Goal: Communication & Community: Answer question/provide support

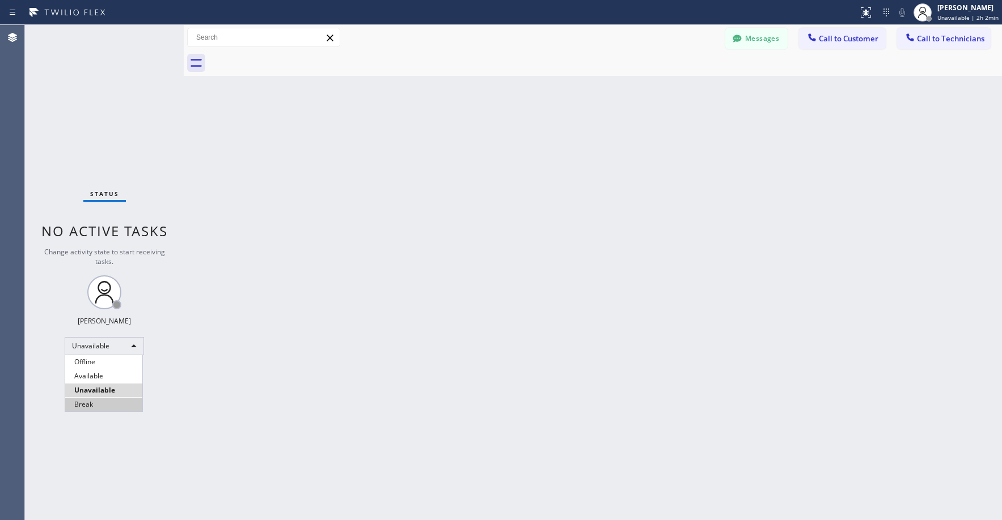
scroll to position [40, 0]
click at [87, 401] on li "Break" at bounding box center [103, 405] width 77 height 14
click at [83, 135] on div "Status No active tasks Change activity state to start receiving tasks. [PERSON_…" at bounding box center [104, 272] width 159 height 495
click at [97, 348] on div "Break" at bounding box center [104, 346] width 79 height 18
click at [98, 388] on li "Unavailable" at bounding box center [103, 391] width 77 height 14
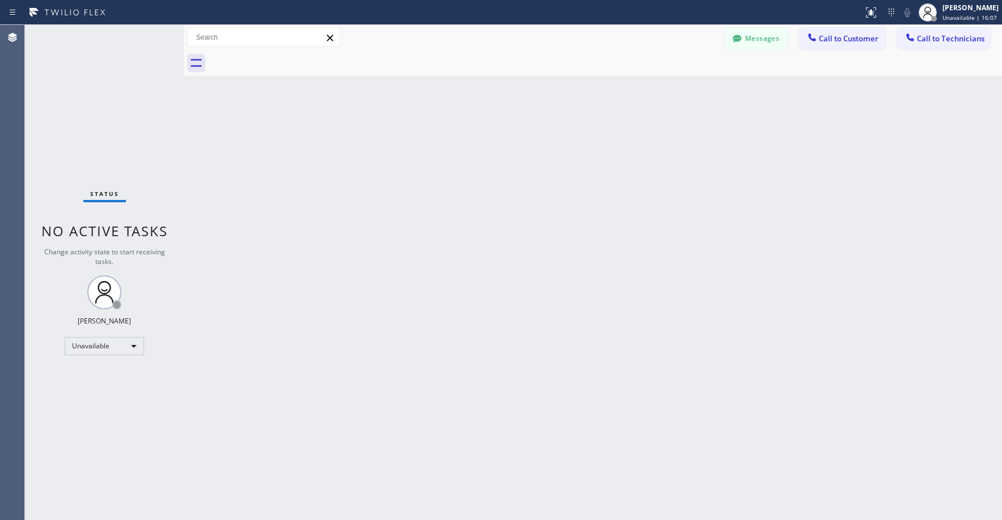
click at [88, 84] on div "Status No active tasks Change activity state to start receiving tasks. [PERSON_…" at bounding box center [104, 272] width 159 height 495
drag, startPoint x: 90, startPoint y: 70, endPoint x: 172, endPoint y: 72, distance: 82.8
click at [90, 78] on div "Status No active tasks Change activity state to start receiving tasks. [PERSON_…" at bounding box center [104, 272] width 159 height 495
drag, startPoint x: 78, startPoint y: 99, endPoint x: 68, endPoint y: 120, distance: 22.8
click at [78, 101] on div "Status No active tasks Change activity state to start receiving tasks. [PERSON_…" at bounding box center [104, 272] width 159 height 495
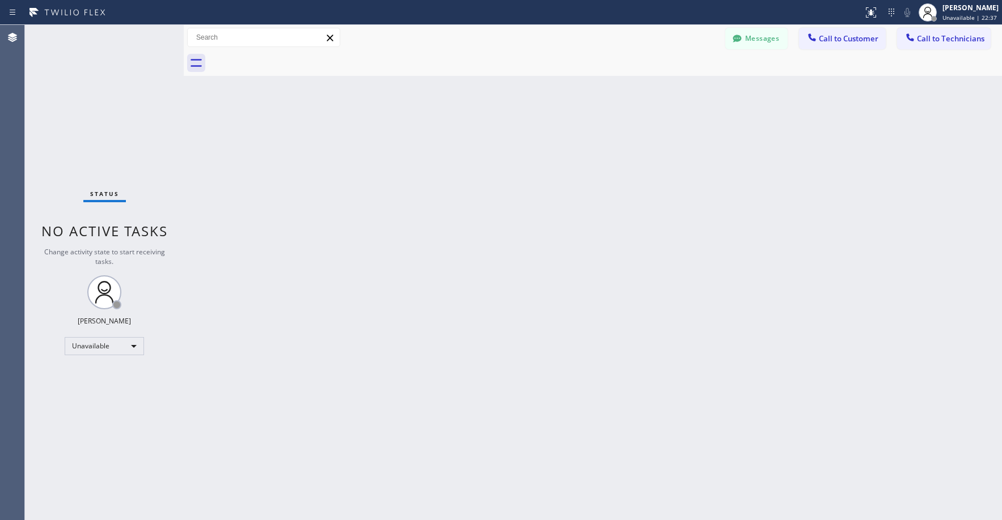
click at [80, 78] on div "Status No active tasks Change activity state to start receiving tasks. [PERSON_…" at bounding box center [104, 272] width 159 height 495
drag, startPoint x: 98, startPoint y: 98, endPoint x: 60, endPoint y: 314, distance: 219.3
click at [98, 100] on div "Status No active tasks Change activity state to start receiving tasks. [PERSON_…" at bounding box center [104, 272] width 159 height 495
drag, startPoint x: 86, startPoint y: 122, endPoint x: 71, endPoint y: 395, distance: 273.6
click at [86, 124] on div "Status No active tasks Change activity state to start receiving tasks. [PERSON_…" at bounding box center [104, 272] width 159 height 495
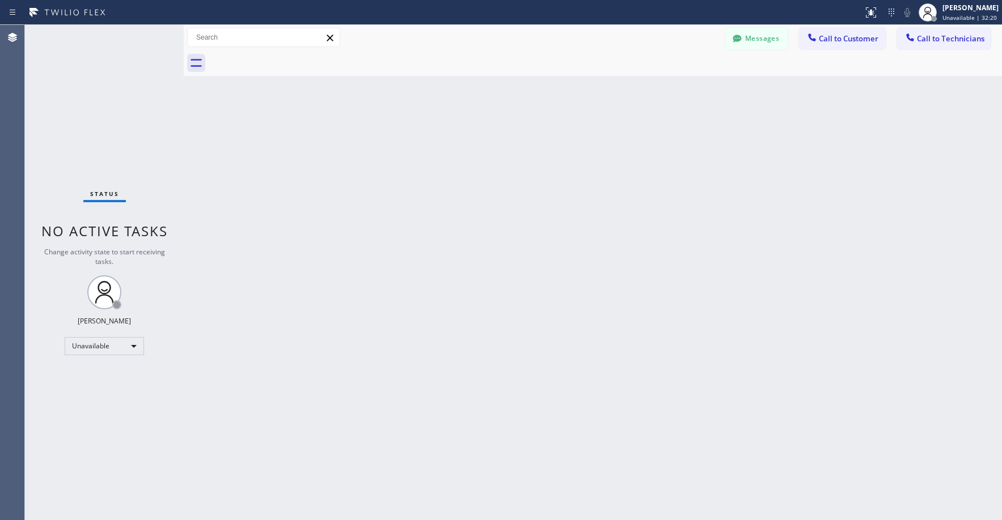
click at [73, 125] on div "Status No active tasks Change activity state to start receiving tasks. [PERSON_…" at bounding box center [104, 272] width 159 height 495
click at [104, 90] on div "Status No active tasks Change activity state to start receiving tasks. [PERSON_…" at bounding box center [104, 272] width 159 height 495
drag, startPoint x: 116, startPoint y: 105, endPoint x: 102, endPoint y: 329, distance: 224.3
click at [116, 106] on div "Status No active tasks Change activity state to start receiving tasks. [PERSON_…" at bounding box center [104, 272] width 159 height 495
click at [88, 126] on div "Status No active tasks Change activity state to start receiving tasks. [PERSON_…" at bounding box center [104, 272] width 159 height 495
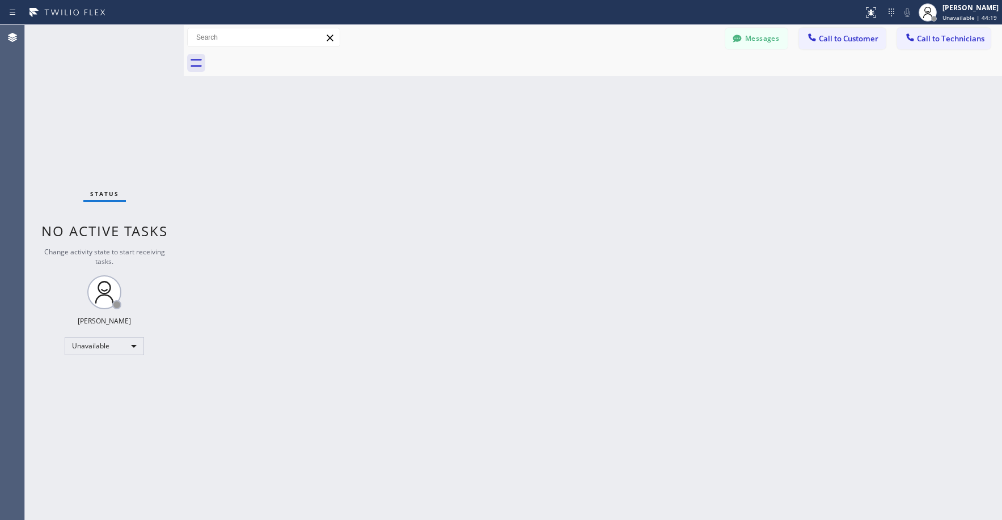
drag, startPoint x: 99, startPoint y: 129, endPoint x: 104, endPoint y: 307, distance: 178.1
click at [100, 133] on div "Status No active tasks Change activity state to start receiving tasks. [PERSON_…" at bounding box center [104, 272] width 159 height 495
click at [84, 347] on div "Unavailable" at bounding box center [104, 346] width 79 height 18
click at [84, 376] on li "Available" at bounding box center [103, 377] width 77 height 14
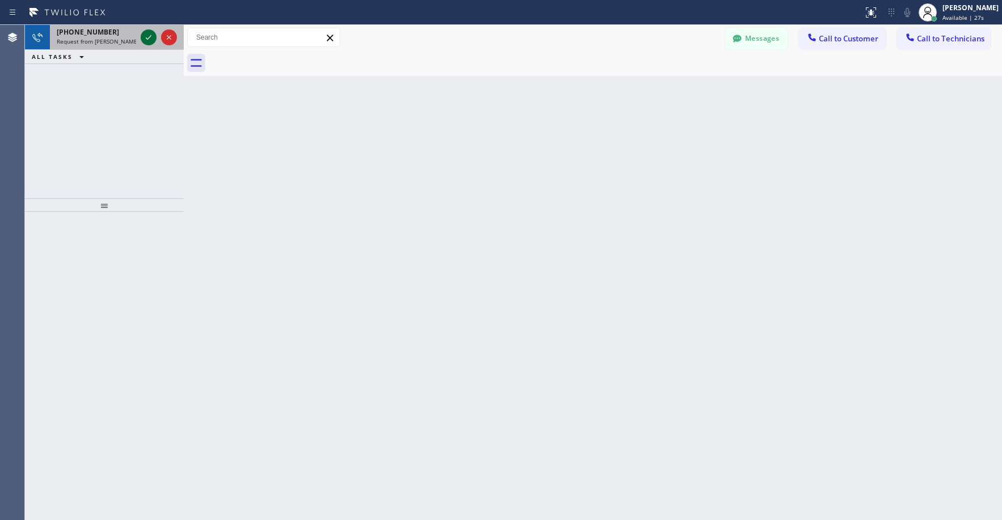
click at [149, 40] on icon at bounding box center [149, 38] width 14 height 14
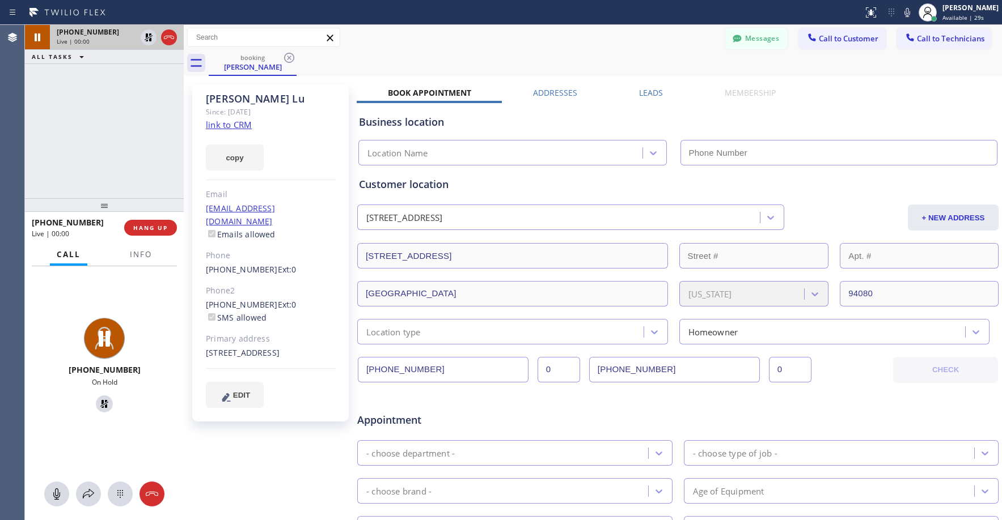
type input "[PHONE_NUMBER]"
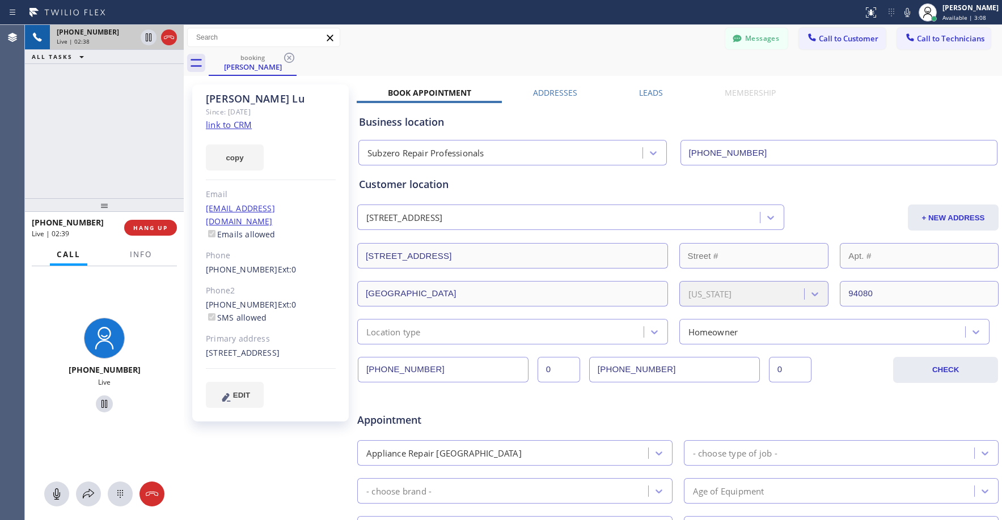
click at [92, 117] on div "[PHONE_NUMBER] Live | 02:38 ALL TASKS ALL TASKS ACTIVE TASKS TASKS IN WRAP UP" at bounding box center [104, 111] width 159 height 173
click at [87, 114] on div "[PHONE_NUMBER] Live | 03:21 ALL TASKS ALL TASKS ACTIVE TASKS TASKS IN WRAP UP" at bounding box center [104, 111] width 159 height 173
click at [99, 125] on div "[PHONE_NUMBER] Live | 03:23 ALL TASKS ALL TASKS ACTIVE TASKS TASKS IN WRAP UP" at bounding box center [104, 111] width 159 height 173
click at [79, 99] on div "[PHONE_NUMBER] Live | 03:34 ALL TASKS ALL TASKS ACTIVE TASKS TASKS IN WRAP UP" at bounding box center [104, 111] width 159 height 173
click at [104, 109] on div "[PHONE_NUMBER] Live | 03:36 ALL TASKS ALL TASKS ACTIVE TASKS TASKS IN WRAP UP" at bounding box center [104, 111] width 159 height 173
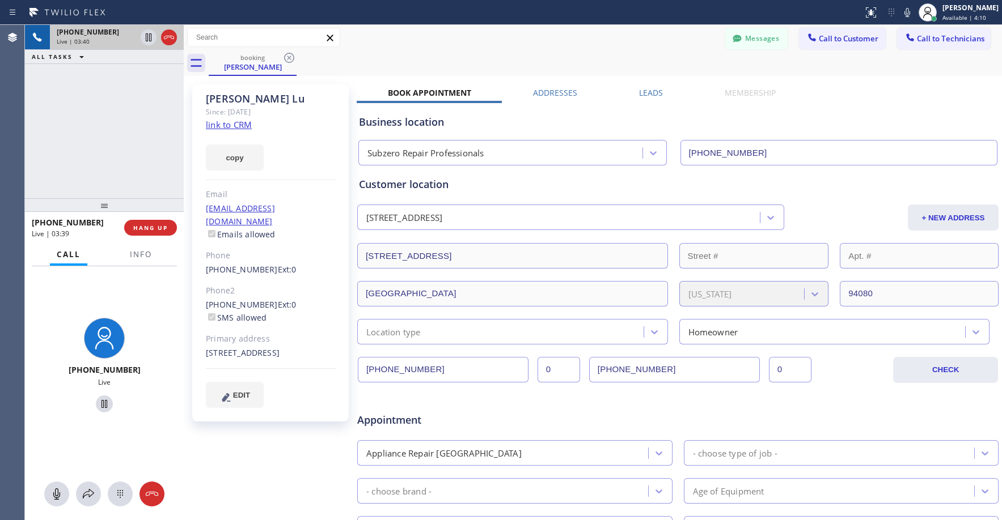
click at [112, 151] on div "[PHONE_NUMBER] Live | 03:40 ALL TASKS ALL TASKS ACTIVE TASKS TASKS IN WRAP UP" at bounding box center [104, 111] width 159 height 173
click at [119, 141] on div "[PHONE_NUMBER] Live | 03:50 ALL TASKS ALL TASKS ACTIVE TASKS TASKS IN WRAP UP" at bounding box center [104, 111] width 159 height 173
click at [107, 121] on div "[PHONE_NUMBER] Live | 03:52 ALL TASKS ALL TASKS ACTIVE TASKS TASKS IN WRAP UP" at bounding box center [104, 111] width 159 height 173
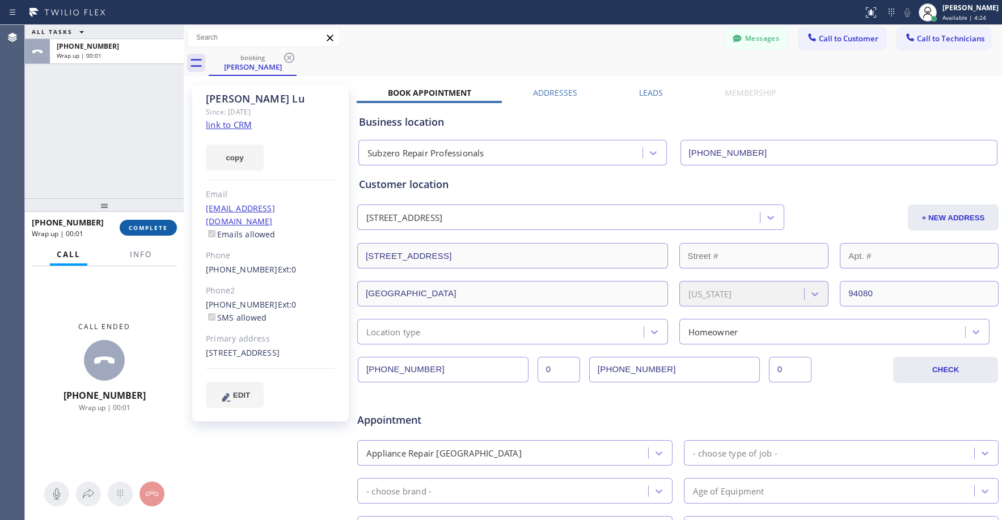
click at [149, 230] on span "COMPLETE" at bounding box center [148, 228] width 39 height 8
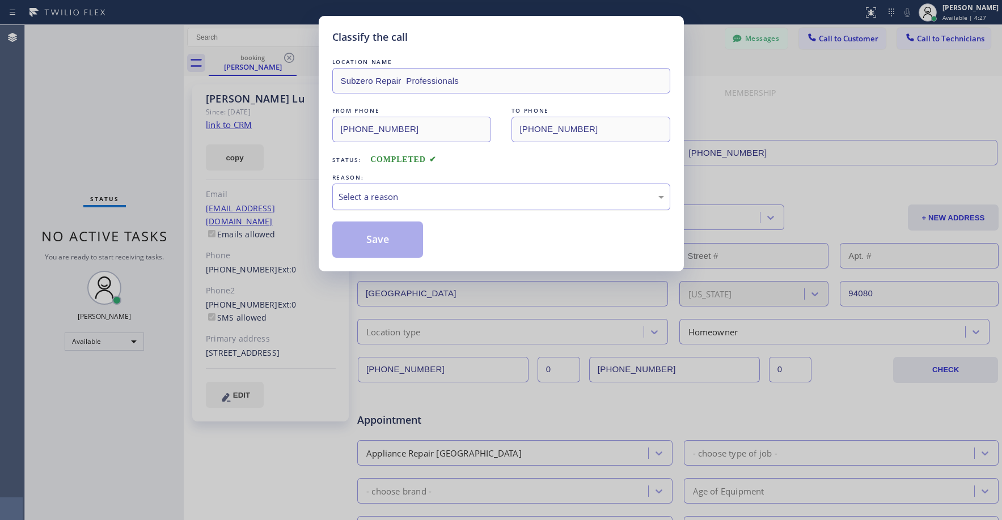
click at [391, 185] on div "Select a reason" at bounding box center [501, 197] width 338 height 27
click at [372, 236] on button "Save" at bounding box center [377, 240] width 91 height 36
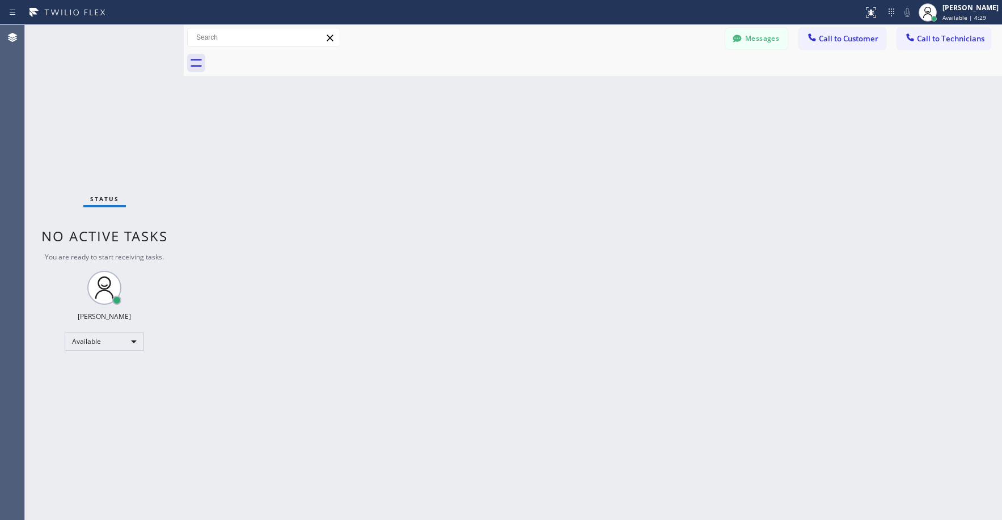
drag, startPoint x: 120, startPoint y: 126, endPoint x: 705, endPoint y: 115, distance: 585.0
click at [123, 126] on div "Status No active tasks You are ready to start receiving tasks. [PERSON_NAME] Av…" at bounding box center [104, 272] width 159 height 495
click at [940, 36] on span "Call to Technicians" at bounding box center [950, 38] width 67 height 10
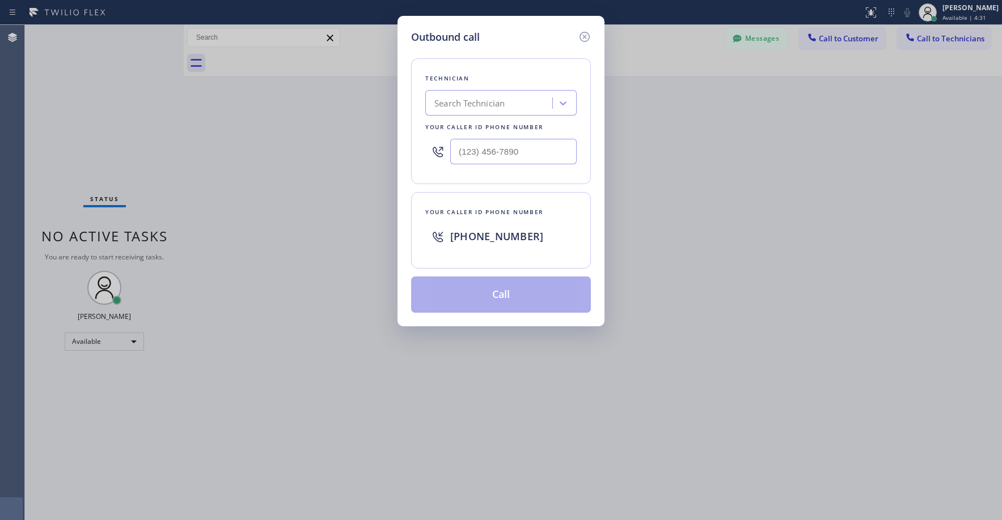
click at [133, 137] on div "Outbound call Technician Search Technician Your caller id phone number Your cal…" at bounding box center [501, 260] width 1002 height 520
click at [584, 39] on icon at bounding box center [585, 37] width 14 height 14
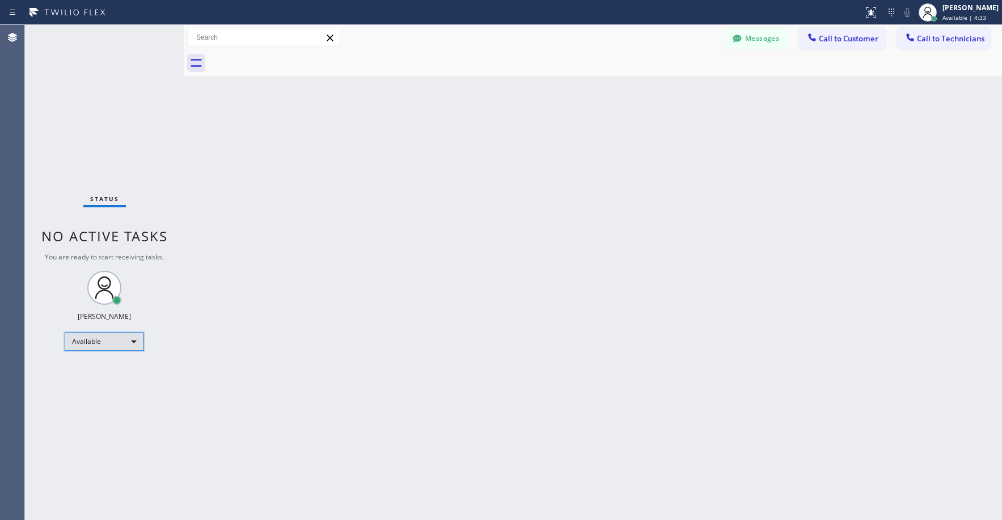
click at [101, 342] on div "Available" at bounding box center [104, 342] width 79 height 18
click at [85, 384] on li "Unavailable" at bounding box center [103, 386] width 77 height 14
click at [114, 102] on div "Status No active tasks Change activity state to start receiving tasks. [PERSON_…" at bounding box center [104, 272] width 159 height 495
click at [96, 137] on div "Status No active tasks Change activity state to start receiving tasks. [PERSON_…" at bounding box center [104, 272] width 159 height 495
click at [114, 126] on div "Status No active tasks Change activity state to start receiving tasks. [PERSON_…" at bounding box center [104, 272] width 159 height 495
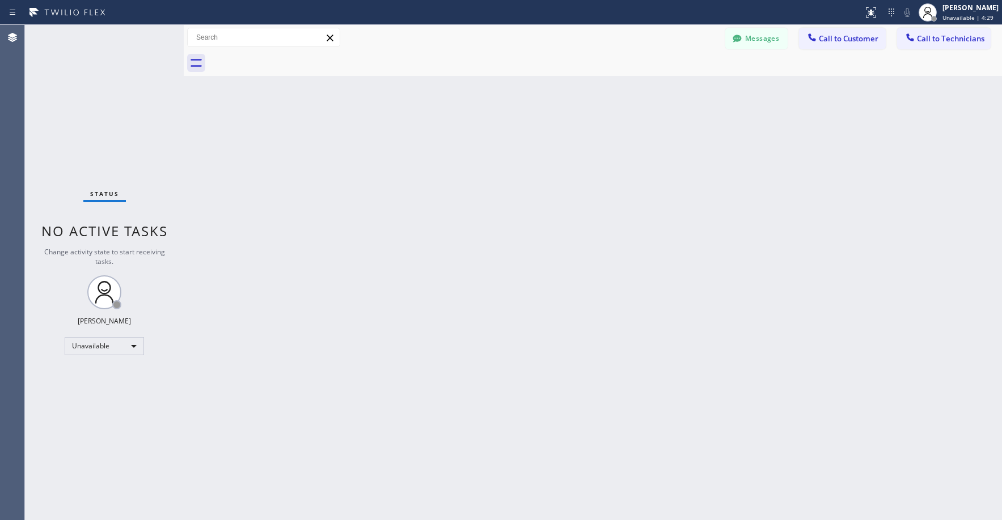
click at [126, 96] on div "Status No active tasks Change activity state to start receiving tasks. [PERSON_…" at bounding box center [104, 272] width 159 height 495
click at [935, 42] on span "Call to Technicians" at bounding box center [950, 38] width 67 height 10
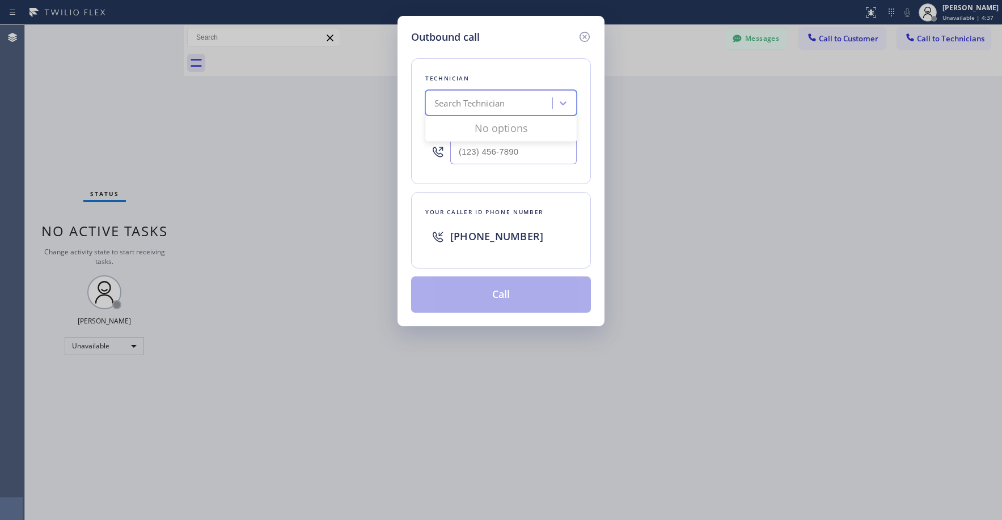
click at [517, 105] on div "Search Technician" at bounding box center [491, 104] width 124 height 20
type input "sf [PERSON_NAME]"
click at [467, 126] on div "[PERSON_NAME]" at bounding box center [500, 127] width 151 height 20
type input "[PHONE_NUMBER]"
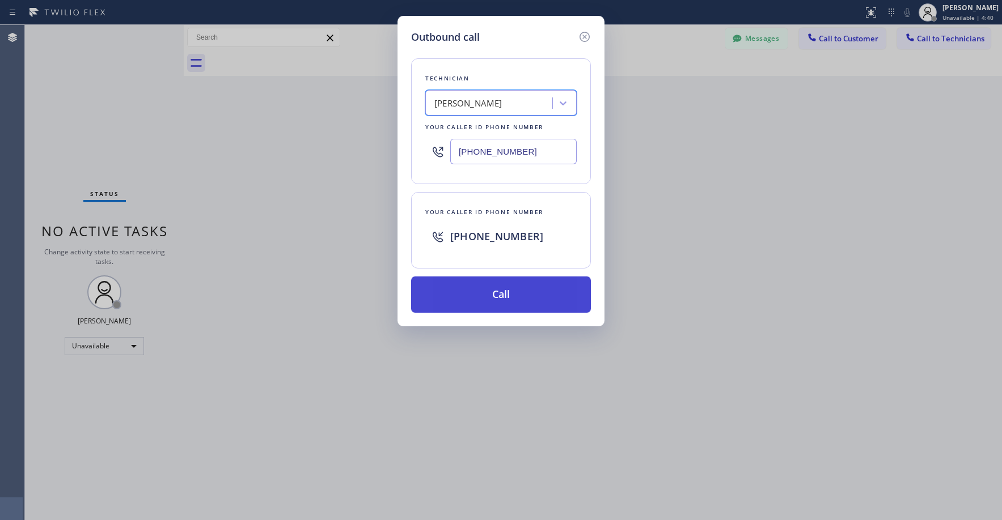
click at [497, 299] on button "Call" at bounding box center [501, 295] width 180 height 36
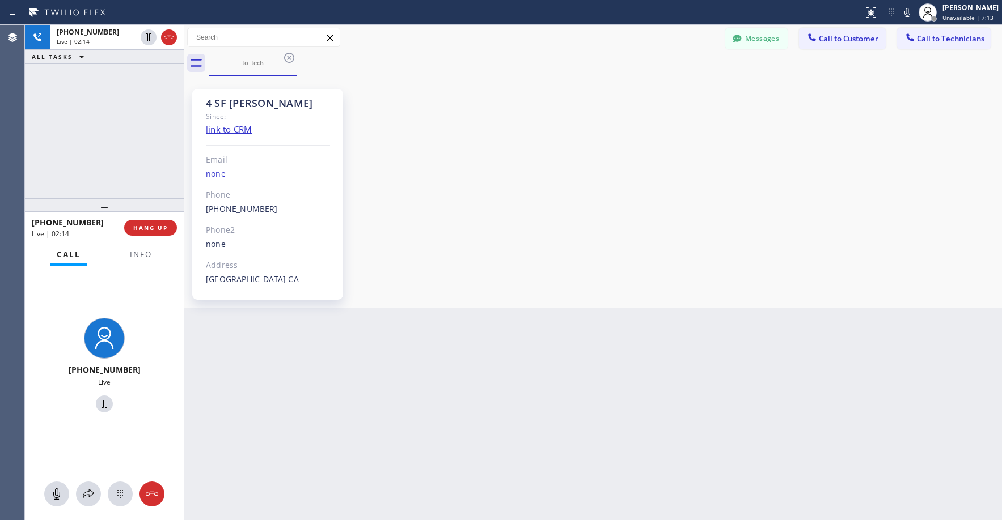
click at [96, 139] on div "[PHONE_NUMBER] Live | 02:14 ALL TASKS ALL TASKS ACTIVE TASKS TASKS IN WRAP UP" at bounding box center [104, 111] width 159 height 173
click at [110, 154] on div "[PHONE_NUMBER] Live | 02:16 ALL TASKS ALL TASKS ACTIVE TASKS TASKS IN WRAP UP" at bounding box center [104, 111] width 159 height 173
click at [168, 41] on icon at bounding box center [169, 38] width 14 height 14
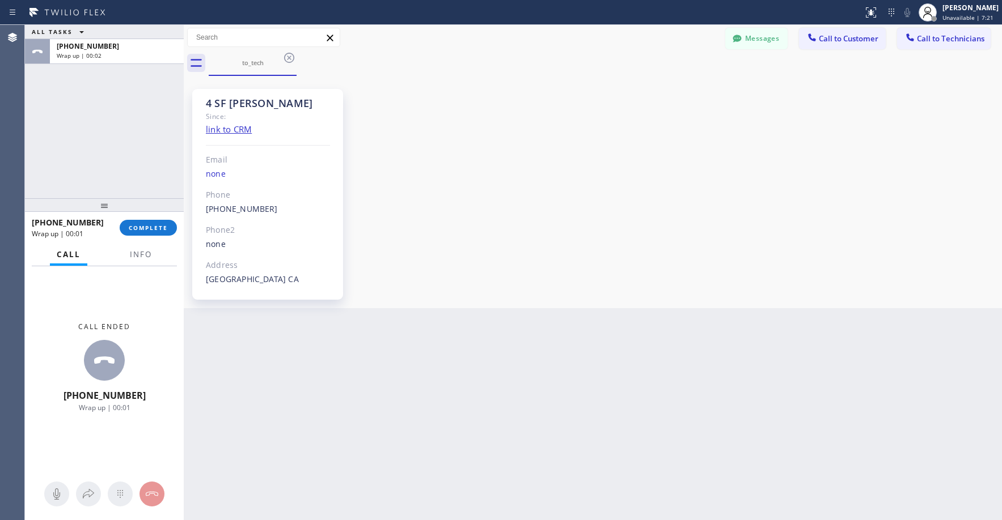
drag, startPoint x: 115, startPoint y: 152, endPoint x: 117, endPoint y: 160, distance: 7.6
click at [115, 152] on div "ALL TASKS ALL TASKS ACTIVE TASKS TASKS IN WRAP UP [PHONE_NUMBER] Wrap up | 00:02" at bounding box center [104, 111] width 159 height 173
click at [149, 227] on span "COMPLETE" at bounding box center [148, 228] width 39 height 8
click at [121, 130] on div "ALL TASKS ALL TASKS ACTIVE TASKS TASKS IN WRAP UP [PHONE_NUMBER] Wrap up | 00:03" at bounding box center [104, 111] width 159 height 173
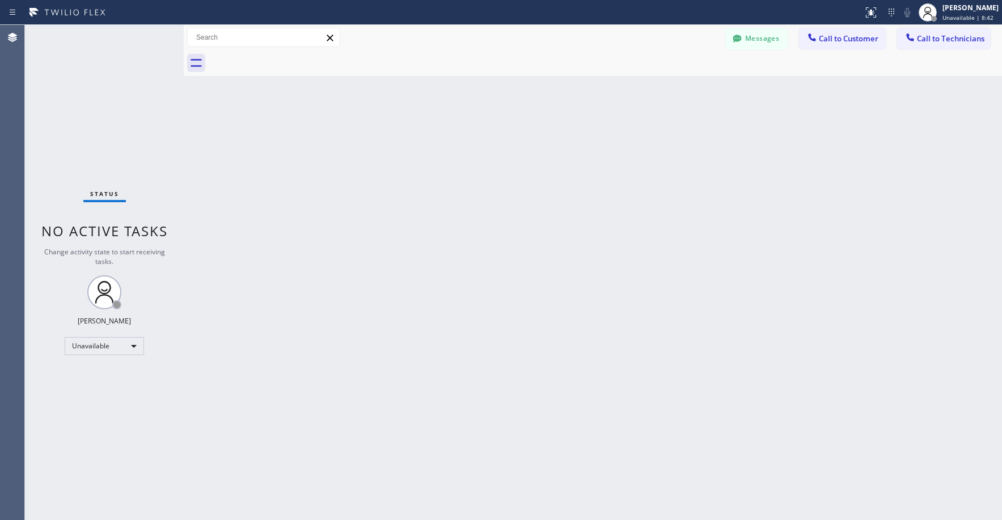
click at [99, 90] on div "Status No active tasks Change activity state to start receiving tasks. [PERSON_…" at bounding box center [104, 272] width 159 height 495
click at [120, 107] on div "Status No active tasks Change activity state to start receiving tasks. [PERSON_…" at bounding box center [104, 272] width 159 height 495
click at [113, 95] on div "Status No active tasks Change activity state to start receiving tasks. [PERSON_…" at bounding box center [104, 272] width 159 height 495
click at [82, 104] on div "Status No active tasks Change activity state to start receiving tasks. [PERSON_…" at bounding box center [104, 272] width 159 height 495
drag, startPoint x: 98, startPoint y: 111, endPoint x: 110, endPoint y: 231, distance: 121.3
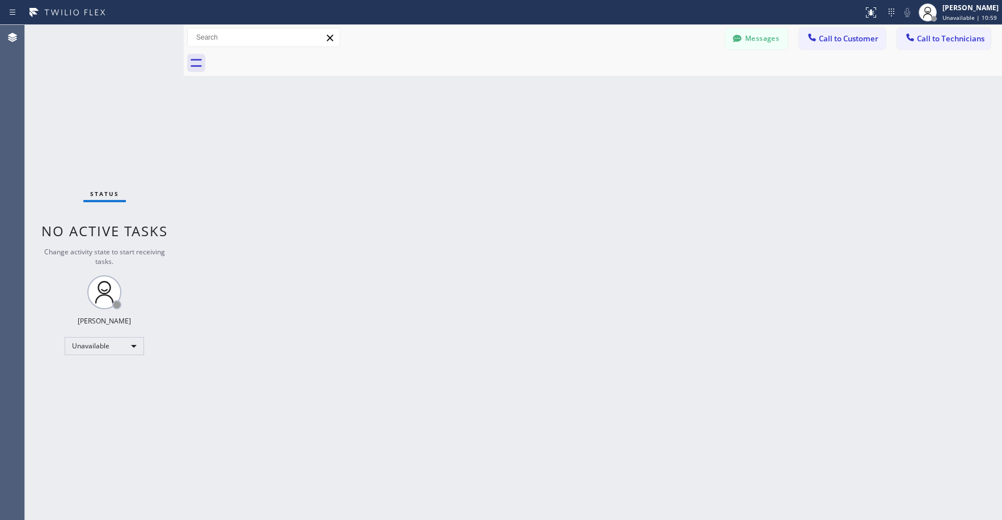
click at [99, 117] on div "Status No active tasks Change activity state to start receiving tasks. [PERSON_…" at bounding box center [104, 272] width 159 height 495
click at [61, 82] on div "Status No active tasks Change activity state to start receiving tasks. [PERSON_…" at bounding box center [104, 272] width 159 height 495
click at [77, 74] on div "Status No active tasks Change activity state to start receiving tasks. [PERSON_…" at bounding box center [104, 272] width 159 height 495
click at [110, 103] on div "Status No active tasks Change activity state to start receiving tasks. [PERSON_…" at bounding box center [104, 272] width 159 height 495
click at [744, 36] on div at bounding box center [737, 40] width 14 height 14
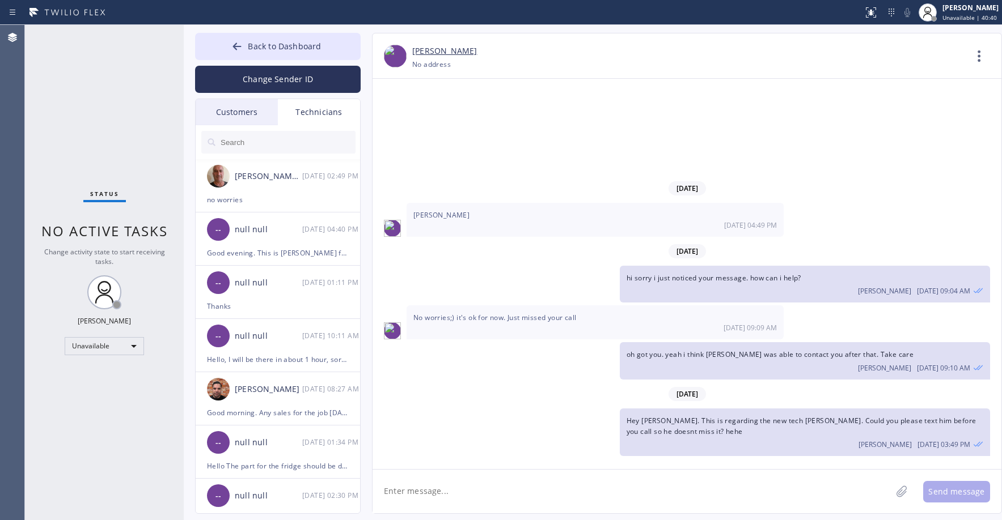
click at [234, 113] on div "Customers" at bounding box center [237, 112] width 82 height 26
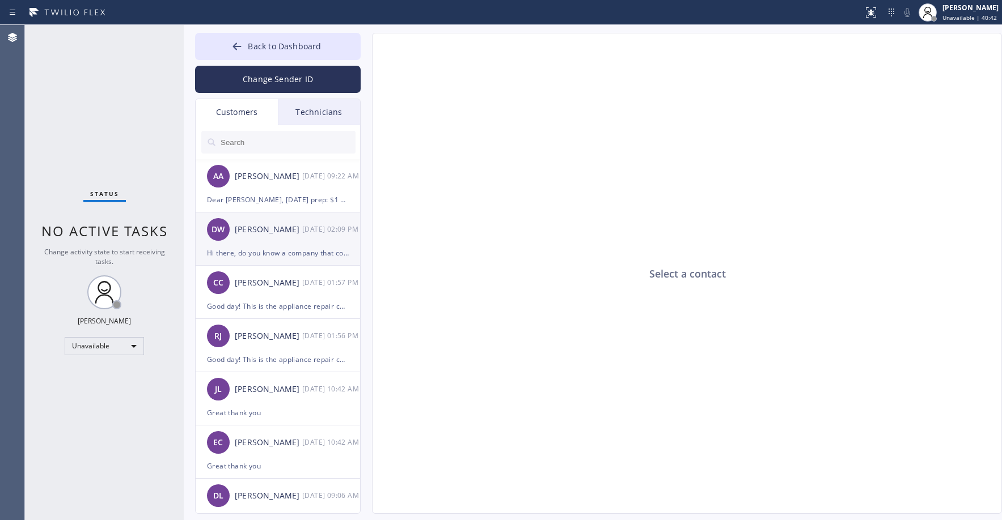
click at [277, 243] on div "DW [PERSON_NAME] [DATE] 02:09 PM" at bounding box center [279, 230] width 166 height 34
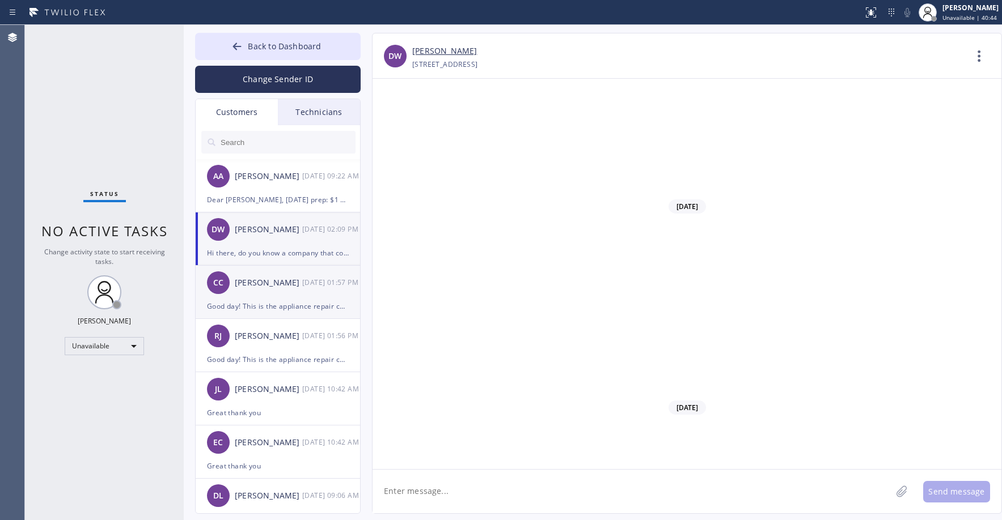
click at [273, 292] on div "CC [PERSON_NAME] [DATE] 01:57 PM" at bounding box center [279, 283] width 166 height 34
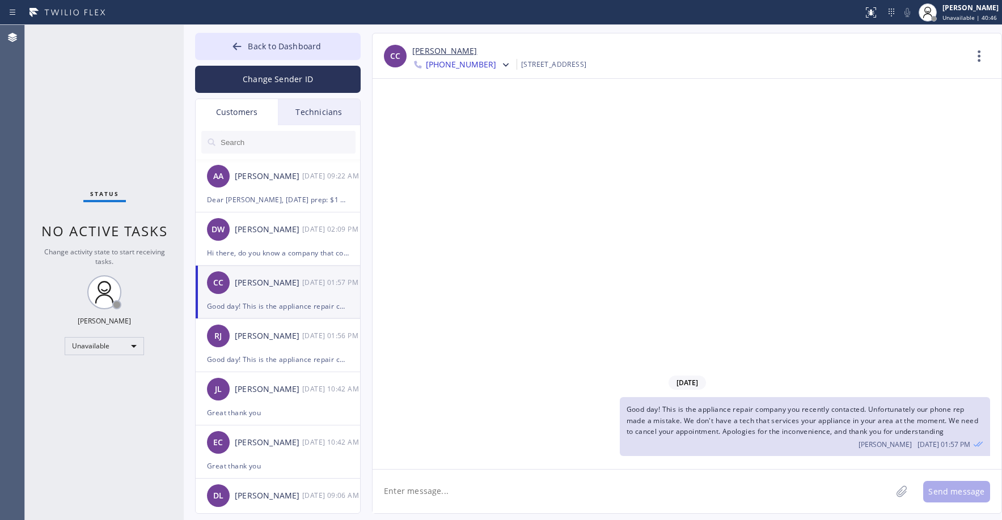
click at [276, 139] on input "text" at bounding box center [287, 142] width 136 height 23
paste input "VUG141"
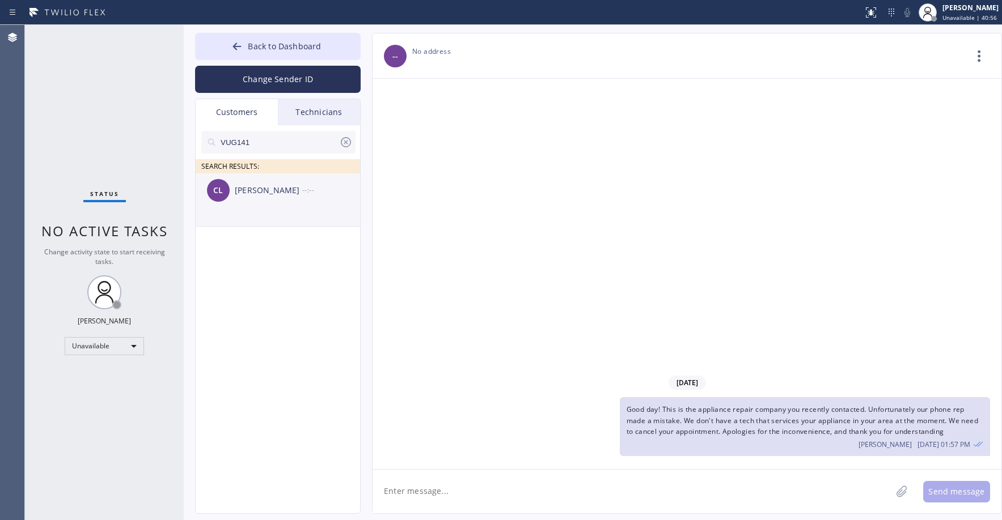
type input "VUG141"
click at [277, 210] on li "CL [PERSON_NAME] --:--" at bounding box center [279, 199] width 166 height 53
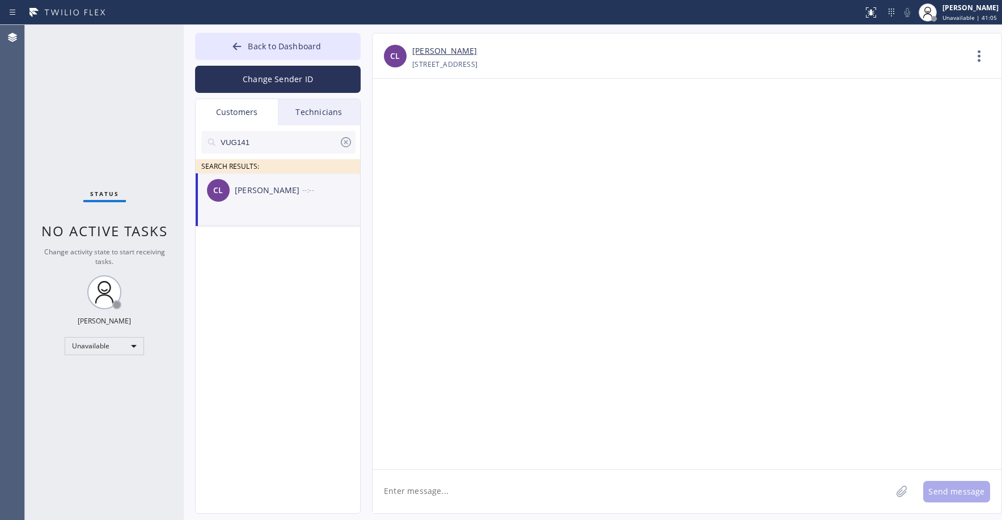
click at [430, 499] on textarea at bounding box center [631, 492] width 519 height 44
paste textarea "Viking Repair Service"
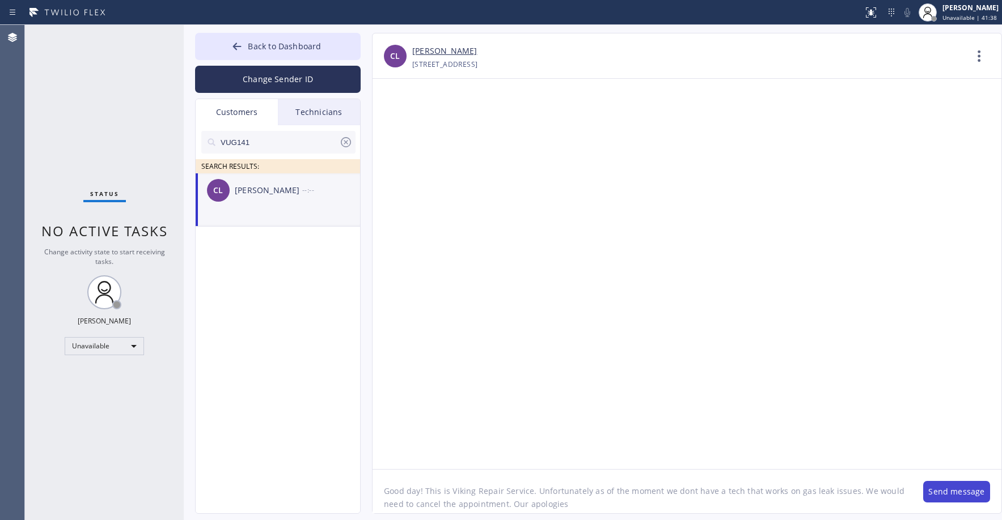
type textarea "Good day! This is Viking Repair Service. Unfortunately as of the moment we dont…"
click at [952, 491] on button "Send message" at bounding box center [956, 492] width 67 height 22
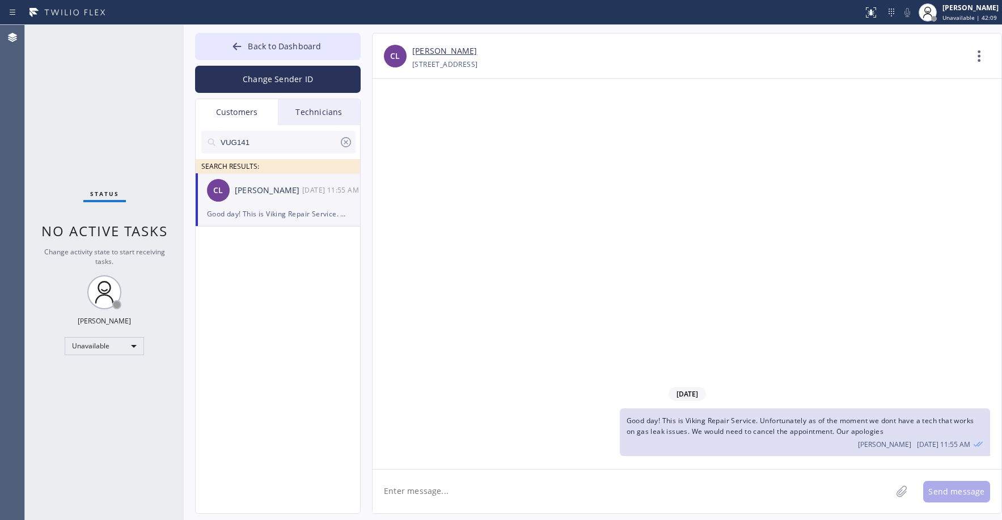
click at [88, 96] on div "Status No active tasks Change activity state to start receiving tasks. [PERSON_…" at bounding box center [104, 272] width 159 height 495
click at [278, 44] on span "Back to Dashboard" at bounding box center [284, 46] width 73 height 11
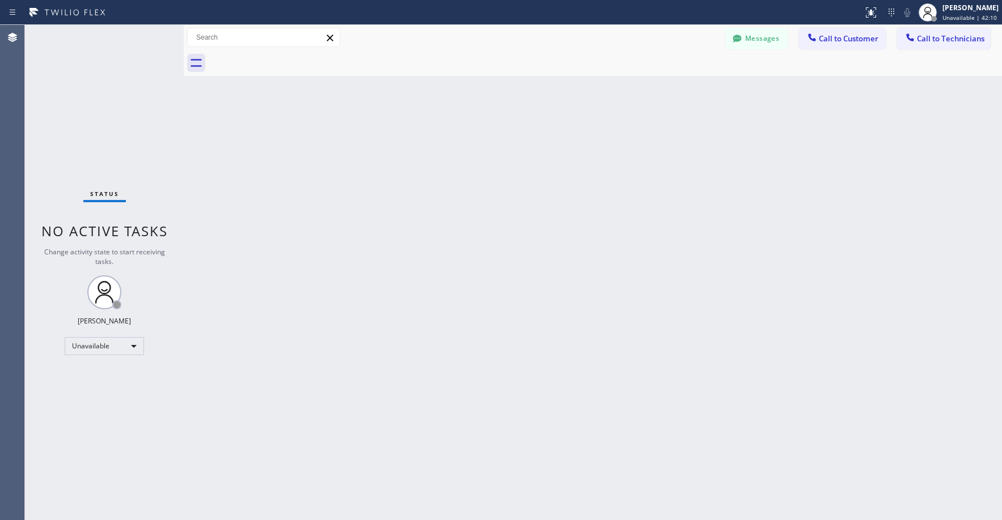
click at [27, 107] on div "Status No active tasks Change activity state to start receiving tasks. [PERSON_…" at bounding box center [104, 272] width 159 height 495
click at [82, 139] on div "Status No active tasks Change activity state to start receiving tasks. [PERSON_…" at bounding box center [104, 272] width 159 height 495
drag, startPoint x: 70, startPoint y: 66, endPoint x: 78, endPoint y: 91, distance: 26.2
click at [71, 70] on div "Status No active tasks Change activity state to start receiving tasks. [PERSON_…" at bounding box center [104, 272] width 159 height 495
click at [112, 350] on div "Unavailable" at bounding box center [104, 346] width 79 height 18
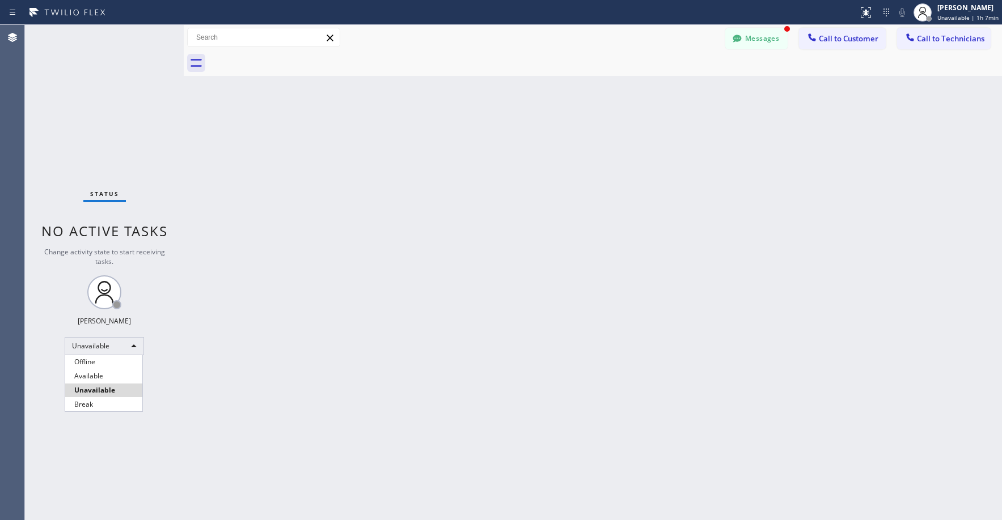
drag, startPoint x: 78, startPoint y: 123, endPoint x: 73, endPoint y: 193, distance: 70.5
click at [78, 128] on div at bounding box center [501, 260] width 1002 height 520
click at [90, 350] on div "Unavailable" at bounding box center [104, 346] width 79 height 18
click at [96, 406] on li "Break" at bounding box center [103, 405] width 77 height 14
click at [83, 97] on div "Status No active tasks Change activity state to start receiving tasks. [PERSON_…" at bounding box center [104, 272] width 159 height 495
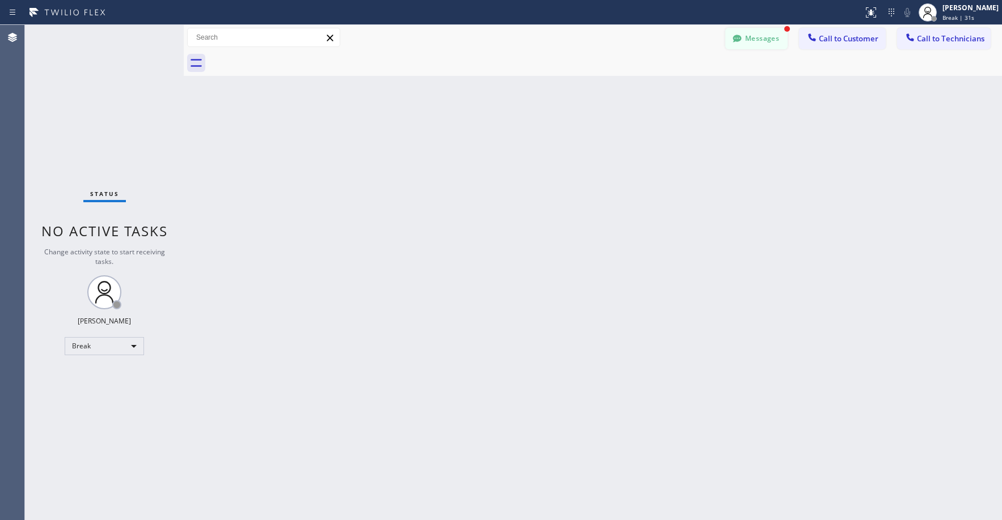
click at [765, 44] on button "Messages" at bounding box center [756, 39] width 62 height 22
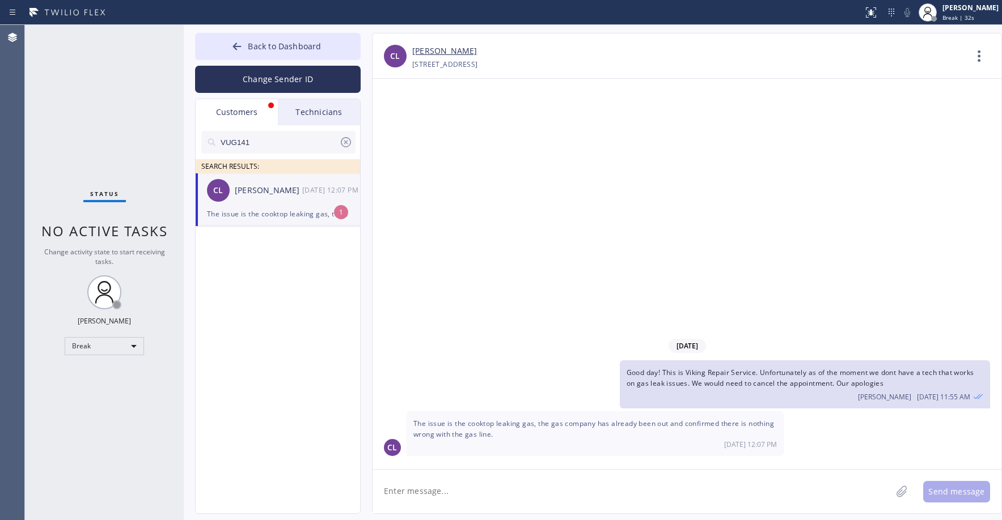
click at [259, 213] on div "The issue is the cooktop leaking gas, the gas company has already been out and …" at bounding box center [278, 213] width 142 height 13
click at [346, 141] on icon at bounding box center [346, 142] width 14 height 14
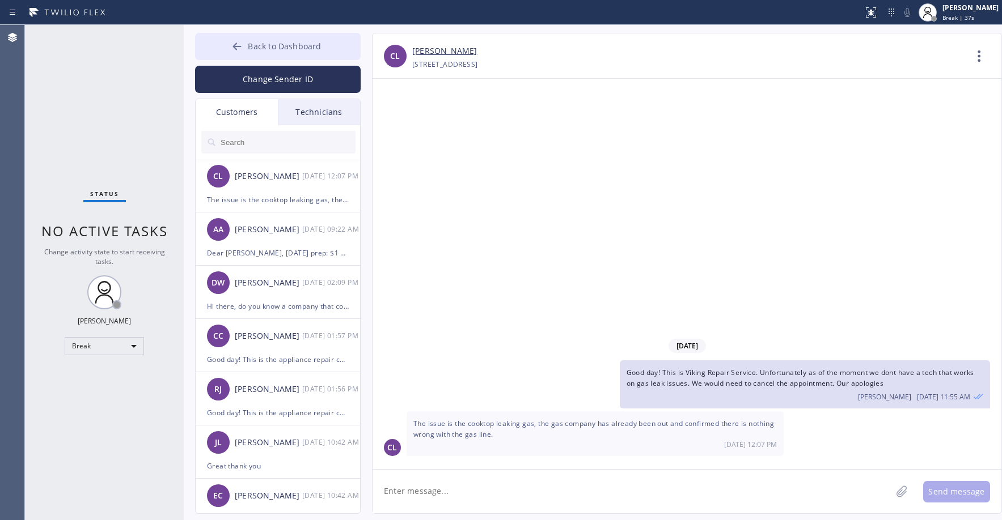
click at [261, 48] on span "Back to Dashboard" at bounding box center [284, 46] width 73 height 11
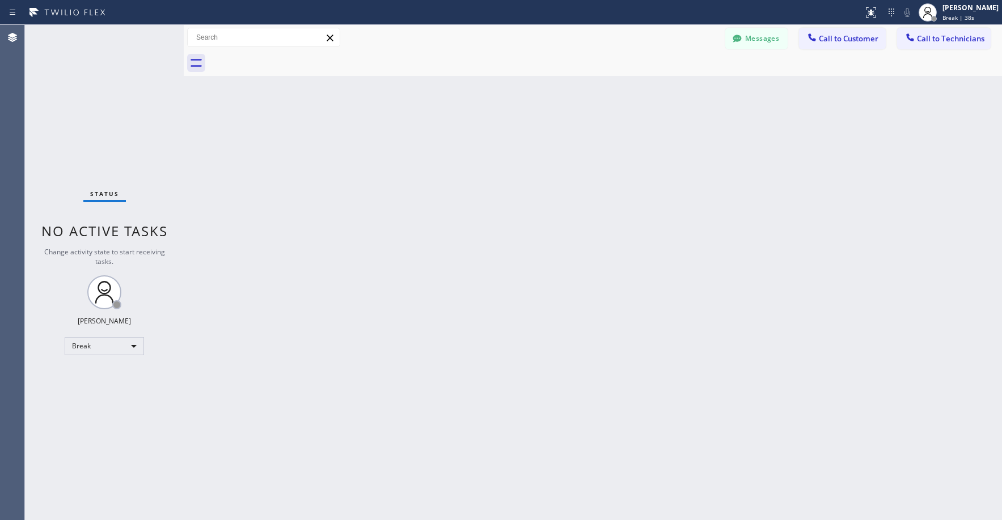
click at [130, 107] on div "Status No active tasks Change activity state to start receiving tasks. [PERSON_…" at bounding box center [104, 272] width 159 height 495
click at [114, 110] on div "Status No active tasks Change activity state to start receiving tasks. [PERSON_…" at bounding box center [104, 272] width 159 height 495
click at [135, 111] on div "Status No active tasks Change activity state to start receiving tasks. [PERSON_…" at bounding box center [104, 272] width 159 height 495
click at [86, 108] on div "Status No active tasks Change activity state to start receiving tasks. [PERSON_…" at bounding box center [104, 272] width 159 height 495
